Goal: Task Accomplishment & Management: Manage account settings

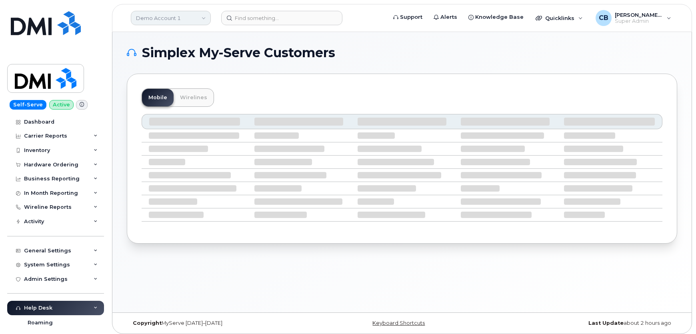
click at [148, 23] on link "Demo Account 1" at bounding box center [171, 18] width 80 height 14
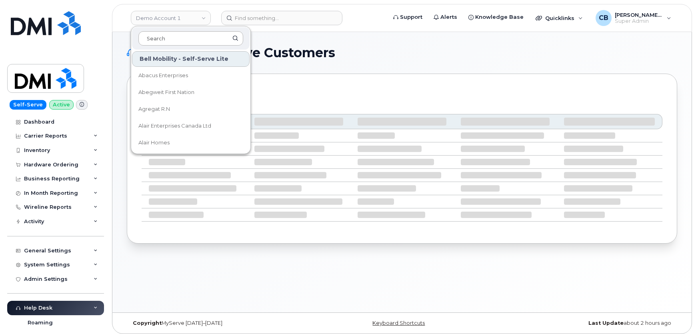
click at [153, 36] on input at bounding box center [190, 38] width 105 height 14
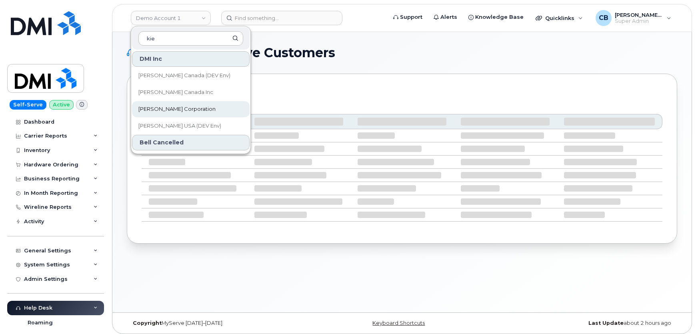
type input "kie"
click at [150, 106] on span "[PERSON_NAME] Corporation" at bounding box center [176, 109] width 77 height 8
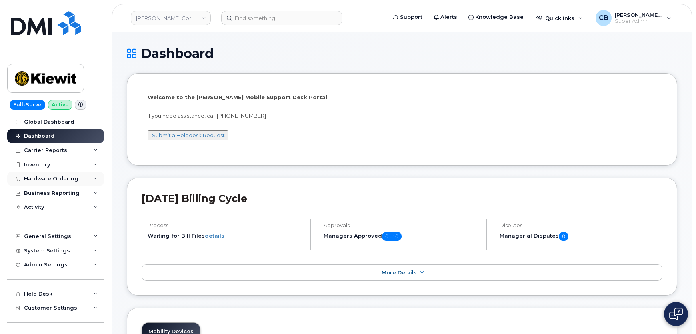
click at [59, 176] on div "Hardware Ordering" at bounding box center [51, 179] width 54 height 6
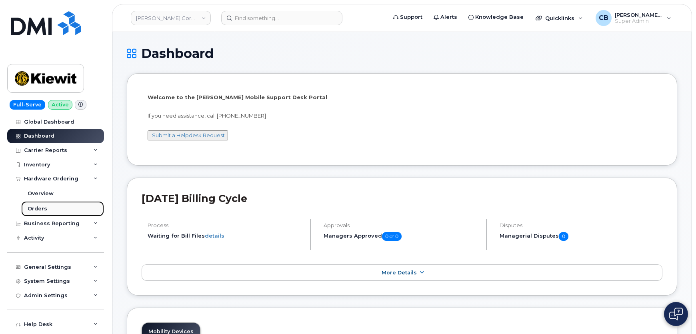
click at [41, 207] on div "Orders" at bounding box center [38, 208] width 20 height 7
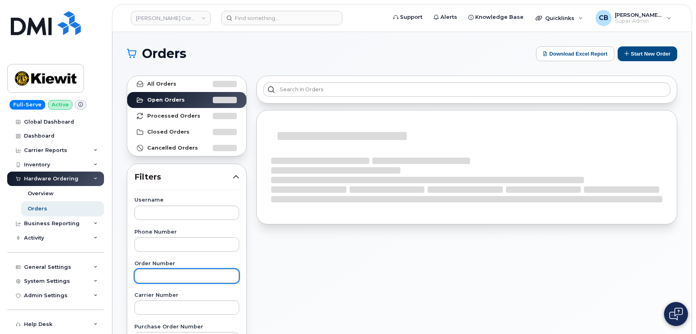
click at [153, 275] on input "text" at bounding box center [186, 276] width 105 height 14
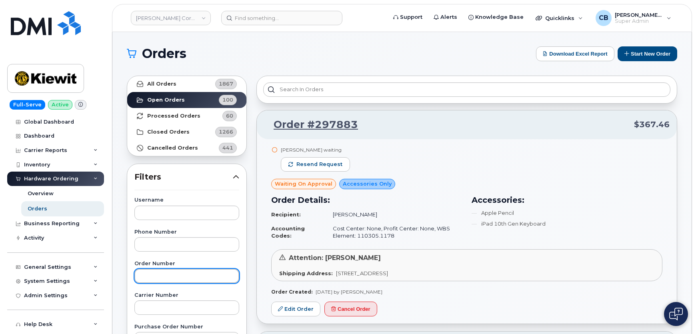
paste input "296510"
type input "296510"
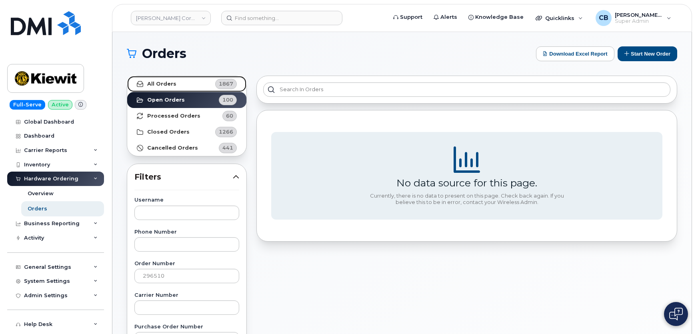
click at [170, 89] on link "All Orders 1867" at bounding box center [186, 84] width 119 height 16
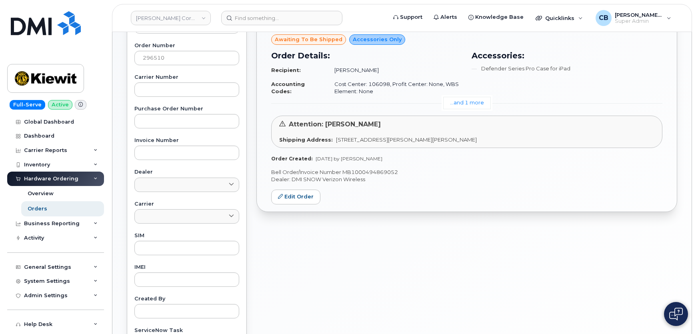
scroll to position [145, 0]
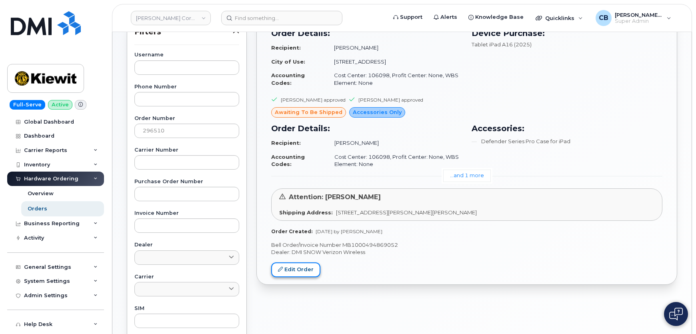
click at [293, 271] on link "Edit Order" at bounding box center [295, 269] width 49 height 15
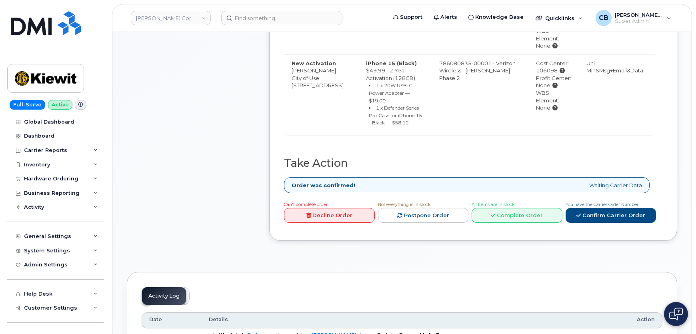
scroll to position [436, 0]
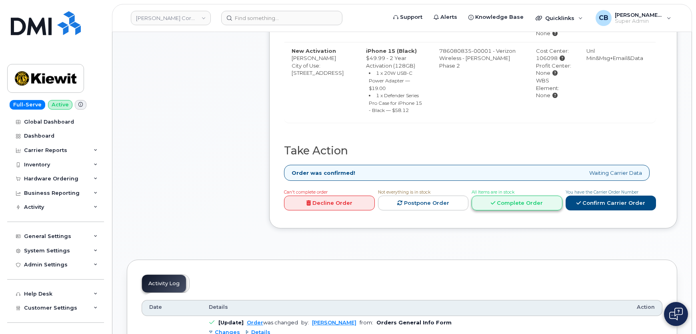
click at [502, 197] on link "Complete Order" at bounding box center [516, 202] width 91 height 15
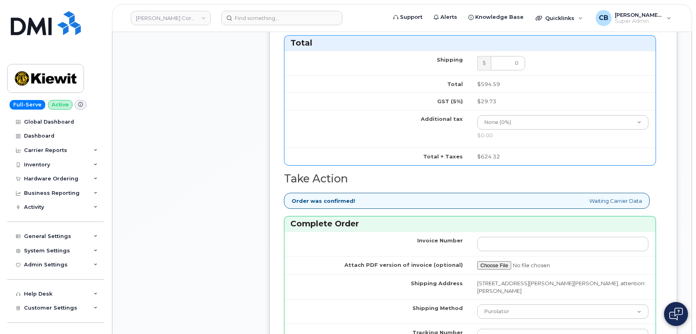
scroll to position [872, 0]
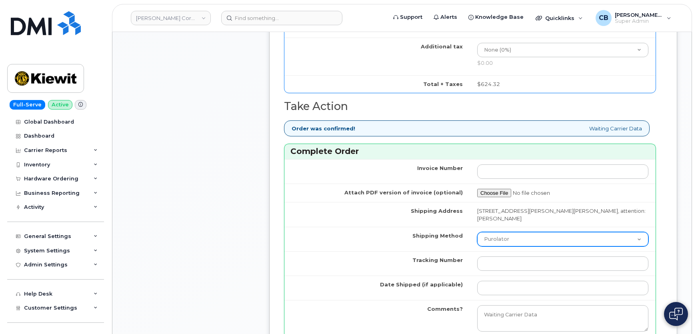
click at [507, 235] on select "Purolator UPS FedEx Canada Post Courier Other Drop Off Pick Up" at bounding box center [562, 239] width 171 height 14
select select "FedEx"
click at [477, 232] on select "Purolator UPS FedEx Canada Post Courier Other Drop Off Pick Up" at bounding box center [562, 239] width 171 height 14
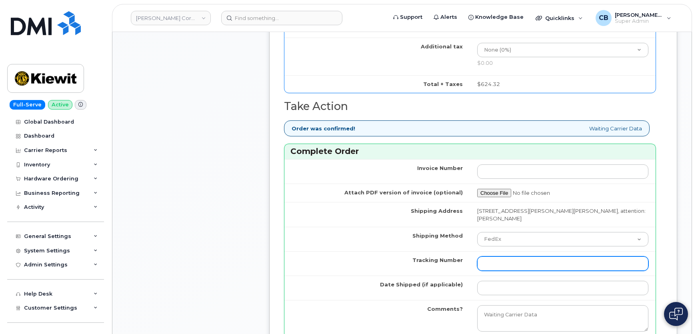
click at [490, 265] on input "Tracking Number" at bounding box center [562, 263] width 171 height 14
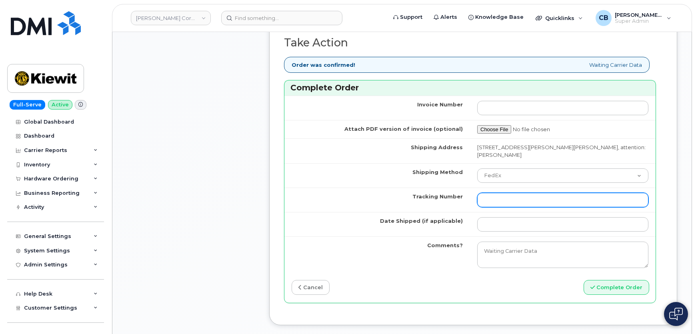
scroll to position [945, 0]
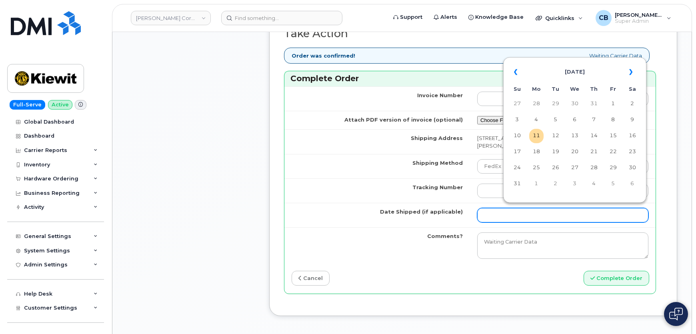
click at [506, 208] on input "Date Shipped (if applicable)" at bounding box center [562, 215] width 171 height 14
click at [538, 135] on td "11" at bounding box center [536, 136] width 14 height 14
type input "[DATE]"
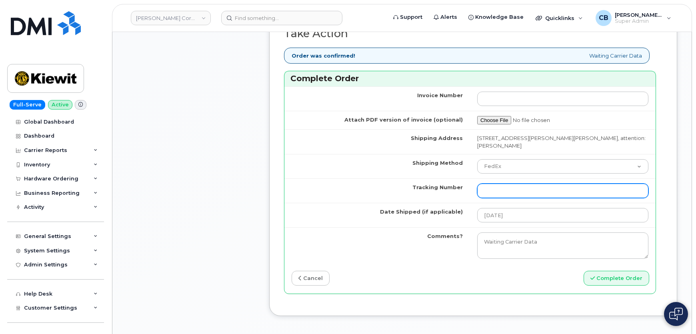
click at [492, 192] on input "Tracking Number" at bounding box center [562, 190] width 171 height 14
click at [310, 279] on link "cancel" at bounding box center [310, 278] width 38 height 15
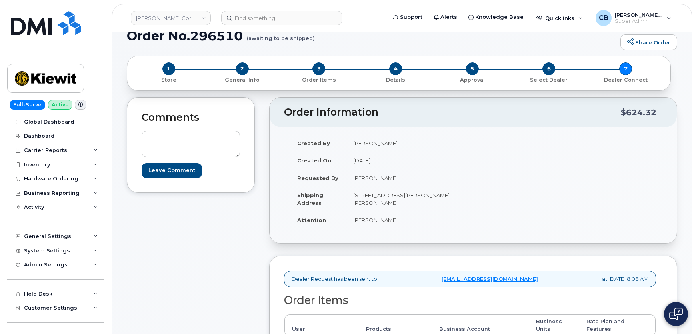
scroll to position [0, 0]
